Goal: Navigation & Orientation: Find specific page/section

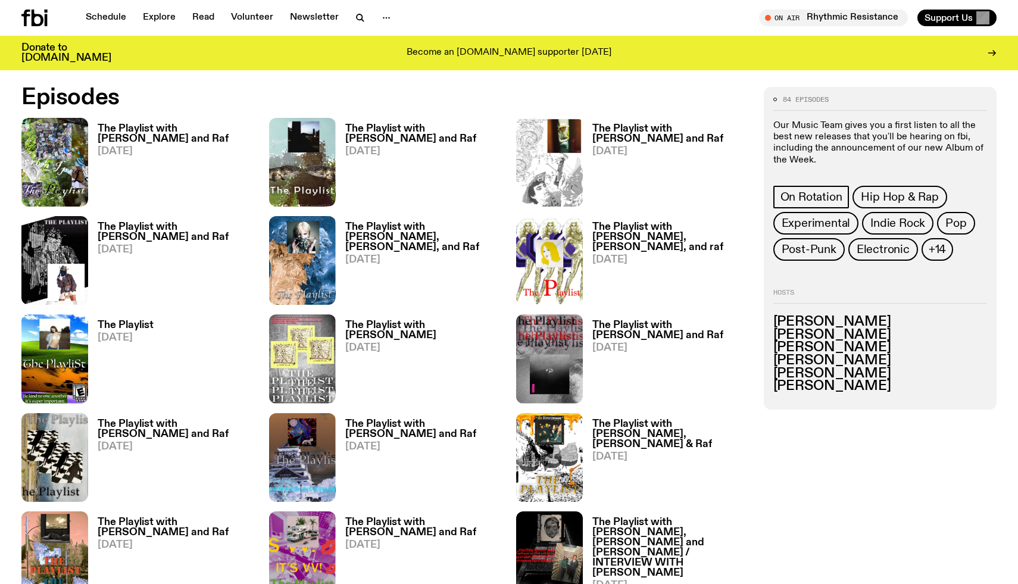
scroll to position [650, 0]
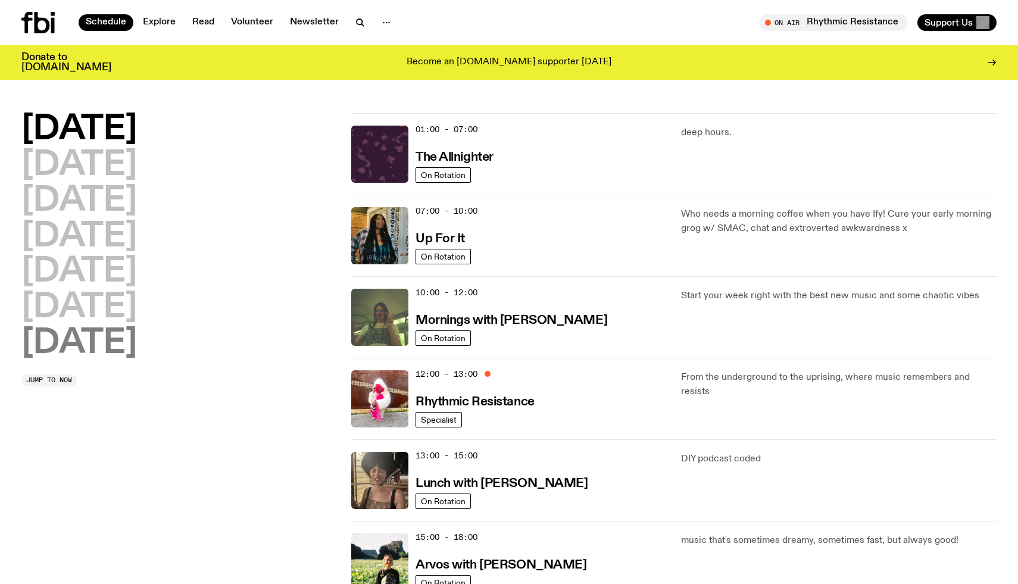
click at [131, 336] on h2 "Sunday" at bounding box center [78, 343] width 115 height 33
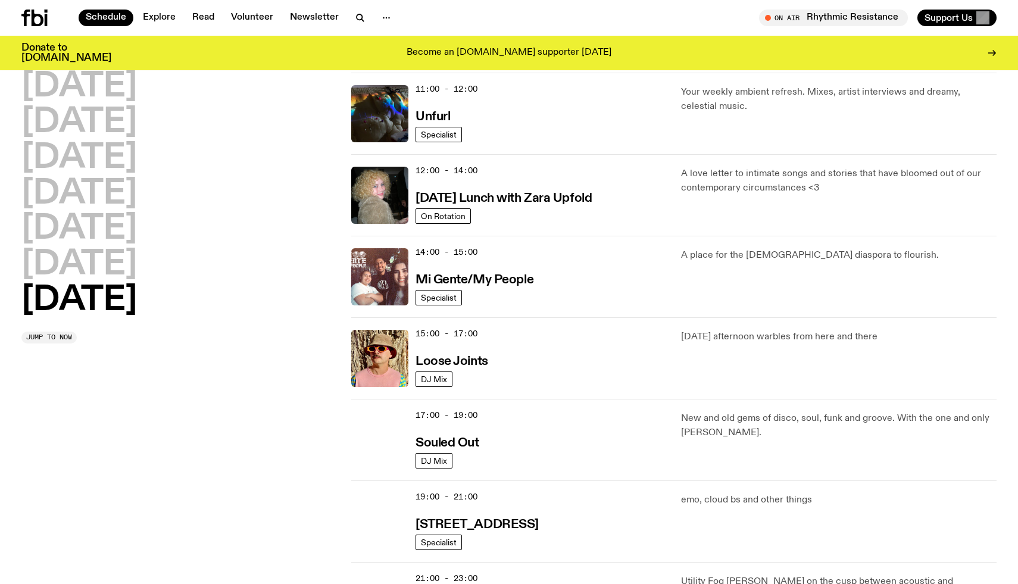
scroll to position [439, 0]
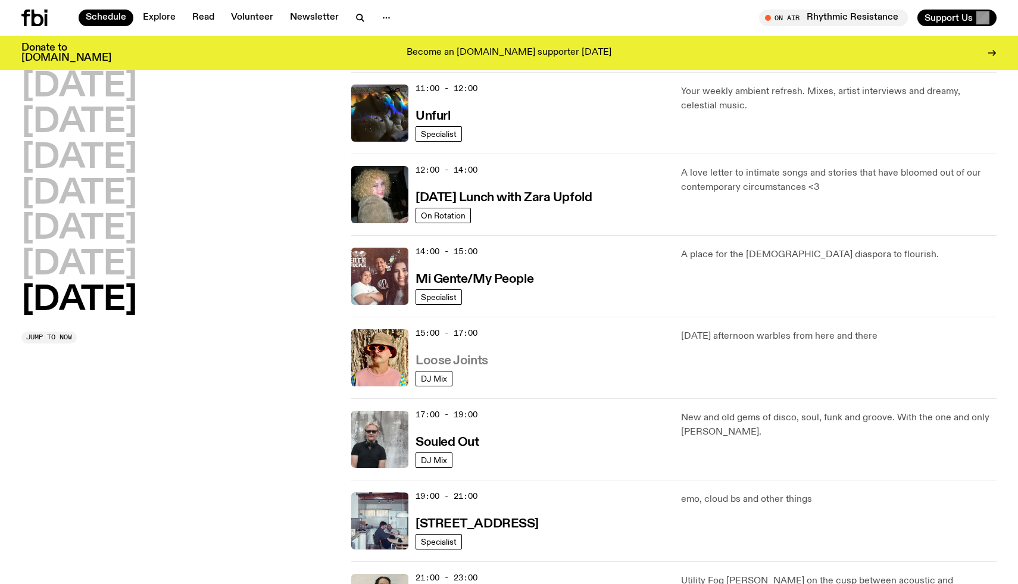
click at [483, 359] on h3 "Loose Joints" at bounding box center [451, 361] width 73 height 12
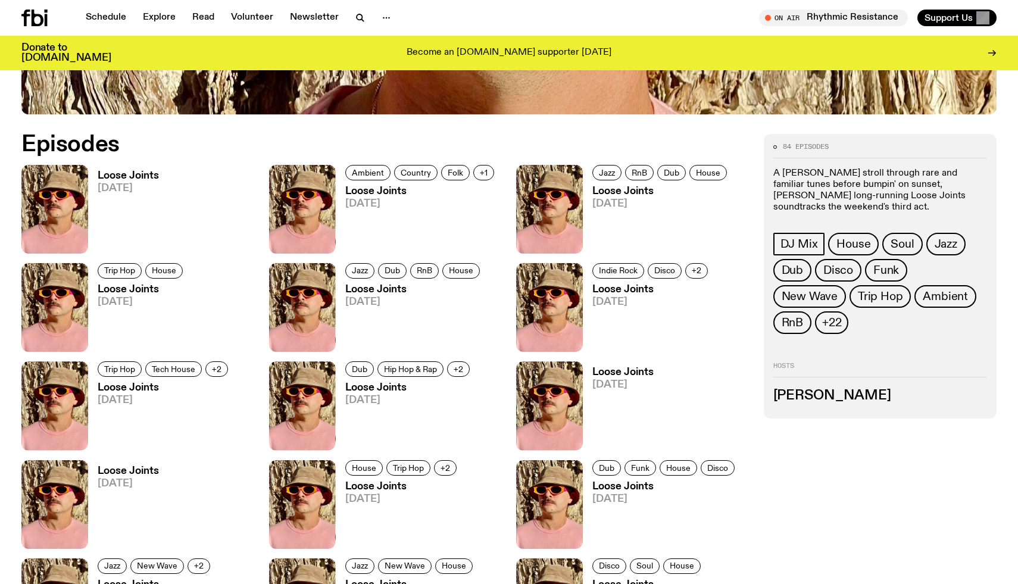
scroll to position [459, 0]
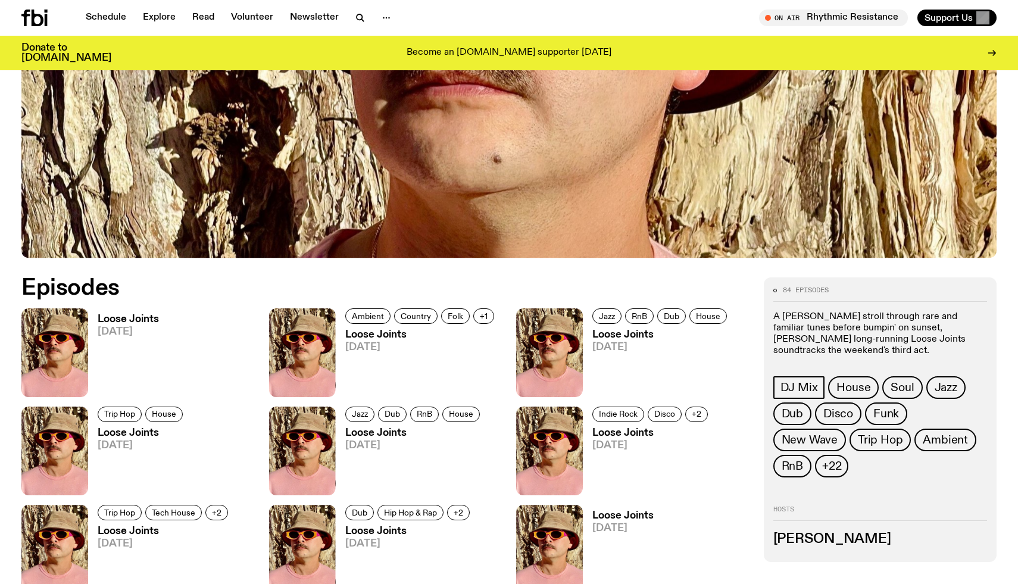
click at [130, 320] on h3 "Loose Joints" at bounding box center [128, 319] width 61 height 10
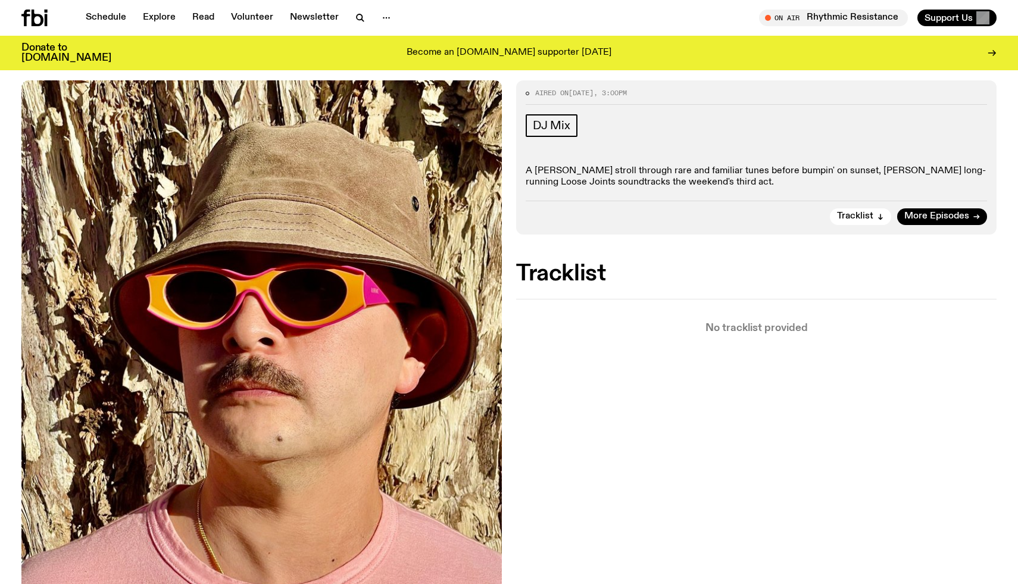
scroll to position [149, 0]
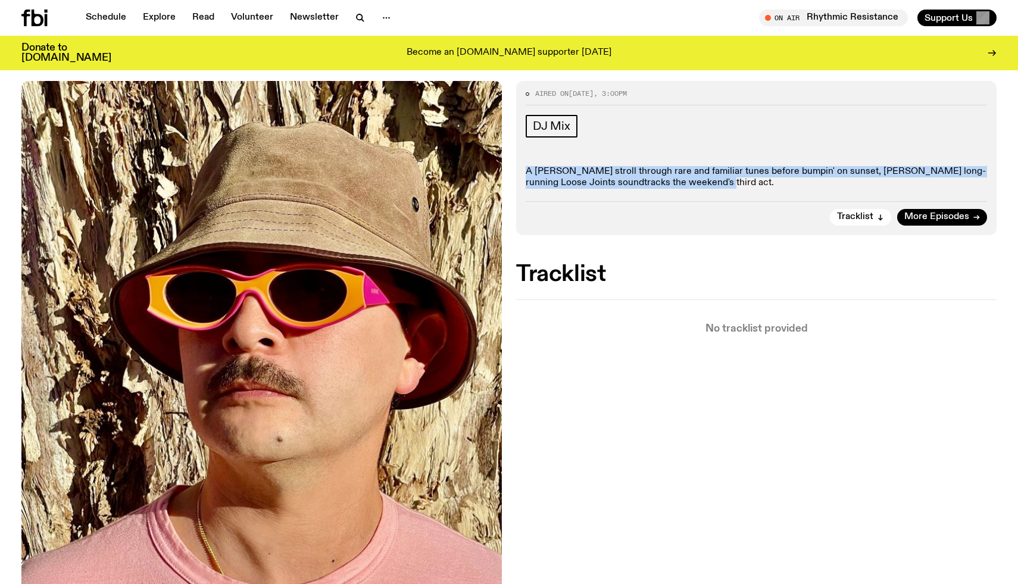
drag, startPoint x: 525, startPoint y: 171, endPoint x: 522, endPoint y: 191, distance: 19.9
click at [522, 192] on div "Aired on 10.08.25 , 3:00pm DJ Mix A moody stroll through rare and familiar tune…" at bounding box center [756, 158] width 480 height 154
click at [522, 191] on div "Aired on 10.08.25 , 3:00pm DJ Mix A moody stroll through rare and familiar tune…" at bounding box center [756, 158] width 480 height 154
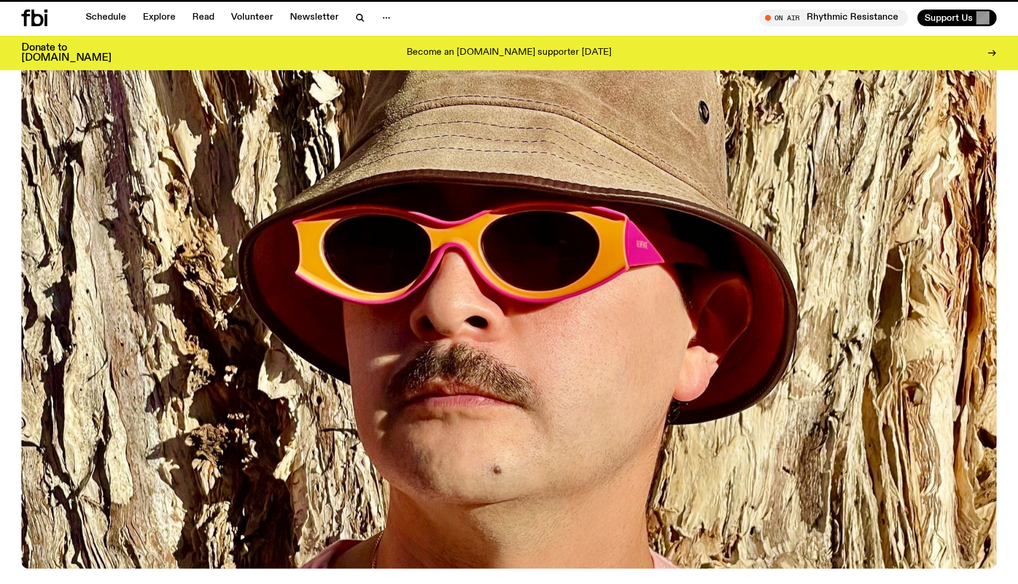
scroll to position [459, 0]
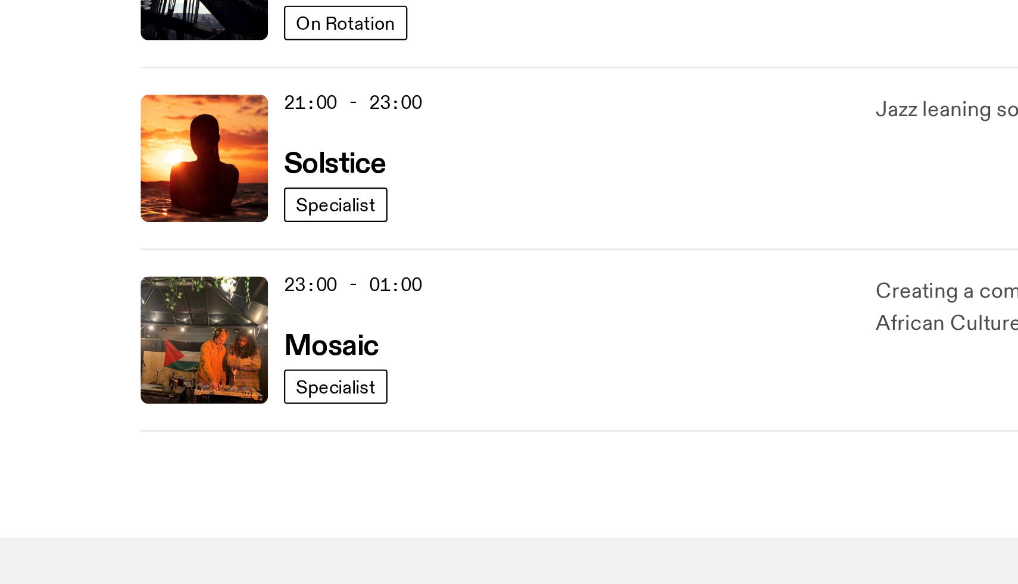
scroll to position [402, 0]
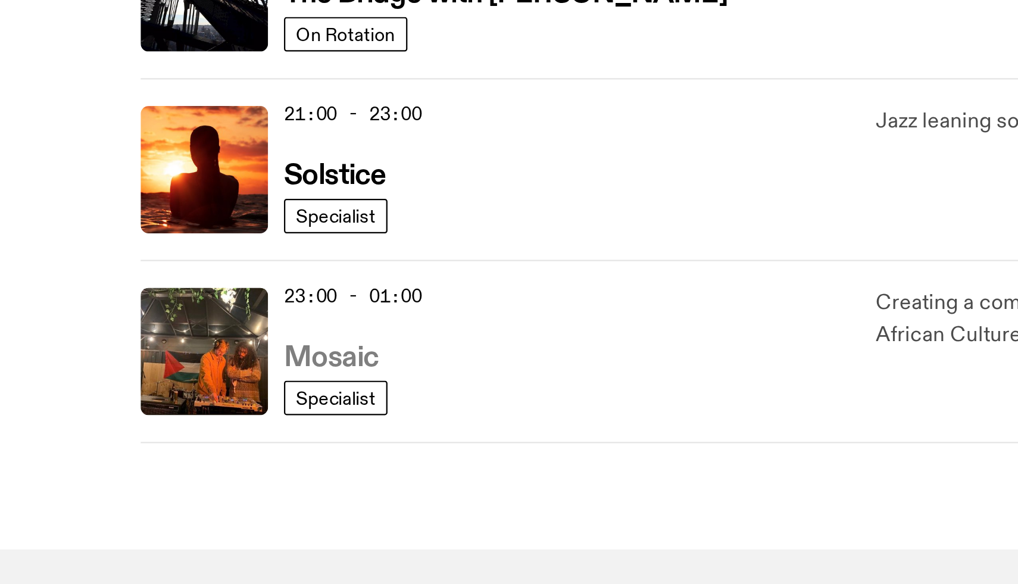
click at [431, 479] on h3 "Mosaic" at bounding box center [436, 479] width 42 height 12
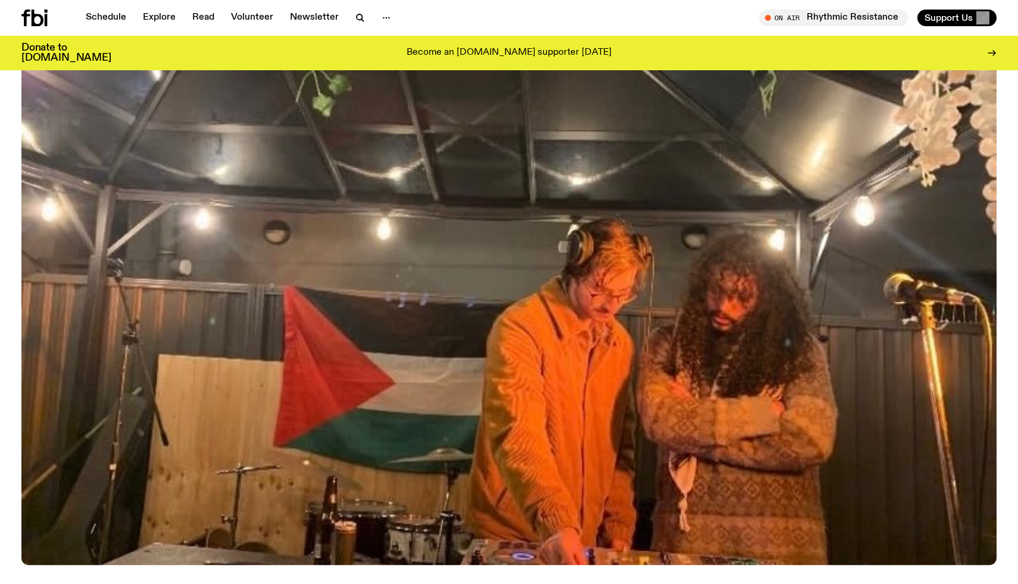
scroll to position [157, 0]
